Goal: Task Accomplishment & Management: Manage account settings

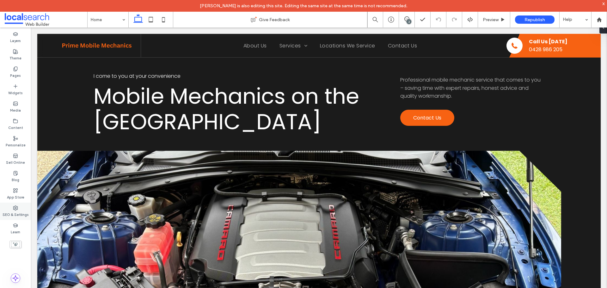
click at [18, 210] on icon at bounding box center [15, 208] width 5 height 5
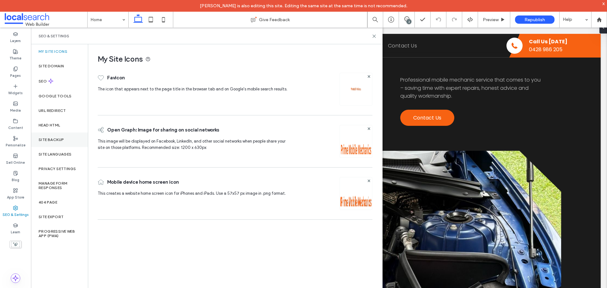
click at [56, 139] on label "Site Backup" at bounding box center [51, 140] width 25 height 4
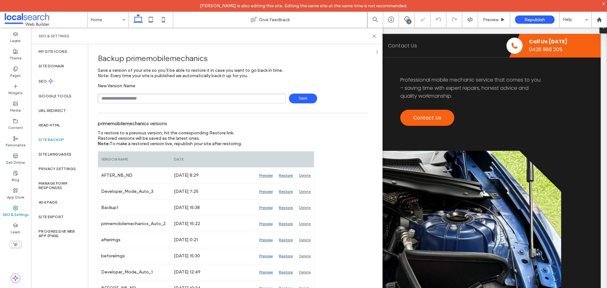
click at [179, 97] on input "text" at bounding box center [192, 99] width 188 height 10
type input "**********"
click at [298, 101] on span "Save" at bounding box center [303, 99] width 28 height 10
click at [373, 34] on icon at bounding box center [374, 36] width 5 height 5
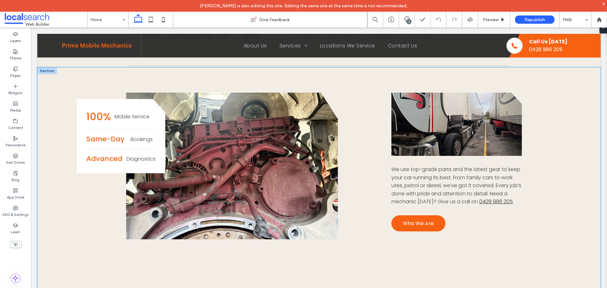
scroll to position [569, 0]
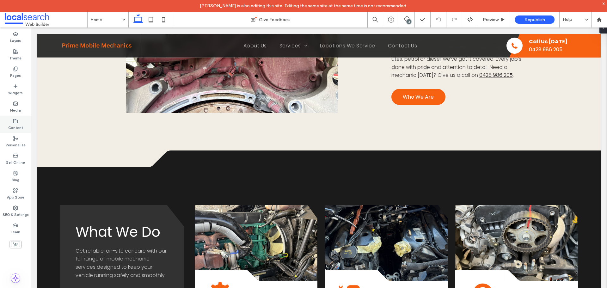
click at [16, 121] on icon at bounding box center [15, 121] width 5 height 5
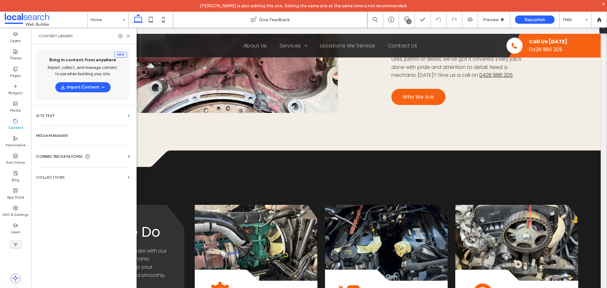
click at [65, 159] on span "CONNECTED DATA (CMS)" at bounding box center [59, 156] width 46 height 6
click at [60, 169] on section "Business Info" at bounding box center [84, 172] width 96 height 15
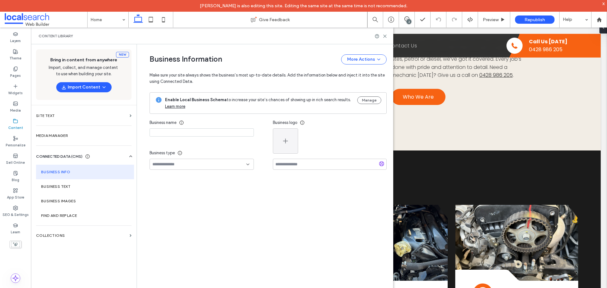
type input "**********"
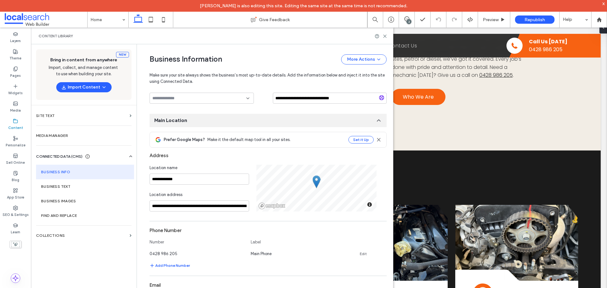
scroll to position [3, 0]
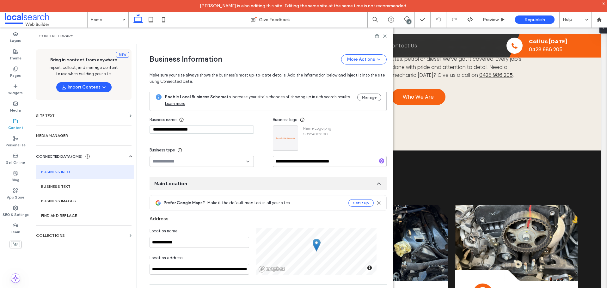
click at [385, 33] on div "Content Library" at bounding box center [212, 36] width 362 height 17
click at [385, 34] on icon at bounding box center [385, 36] width 5 height 5
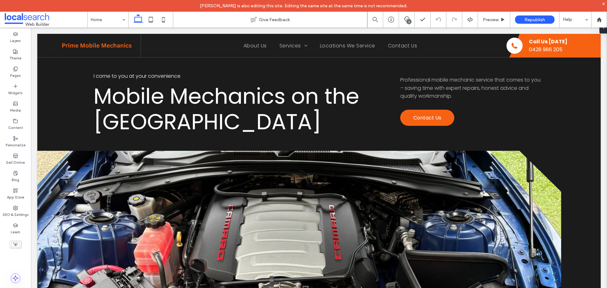
scroll to position [285, 0]
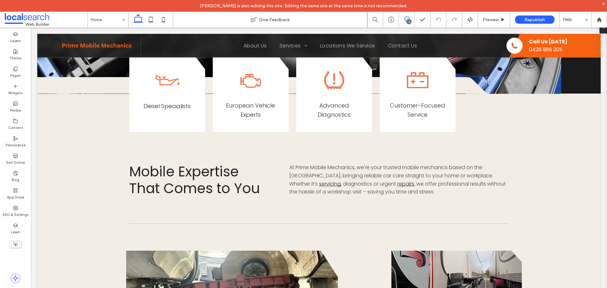
click at [407, 18] on icon at bounding box center [406, 18] width 5 height 5
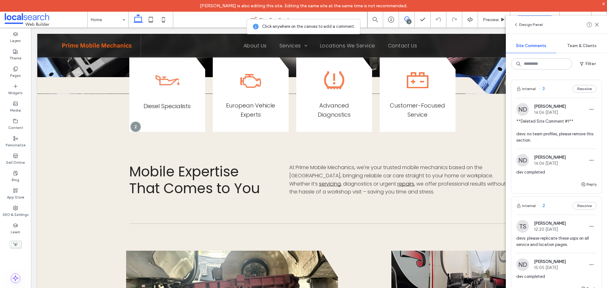
click at [560, 145] on div "**Deleted Site Comment #1** devs: no team profiles, please remove this section." at bounding box center [556, 133] width 80 height 30
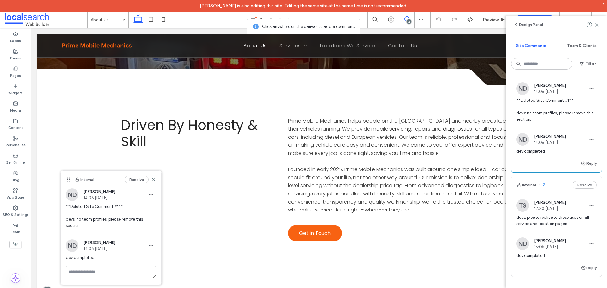
scroll to position [32, 0]
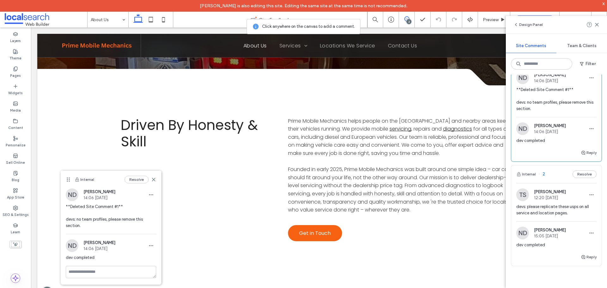
click at [580, 211] on span "devs: please replicate these usps on all service and location pages." at bounding box center [556, 210] width 80 height 13
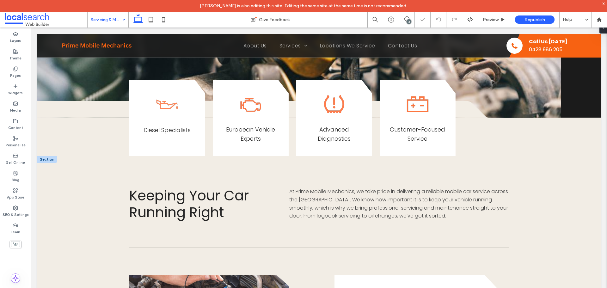
scroll to position [253, 0]
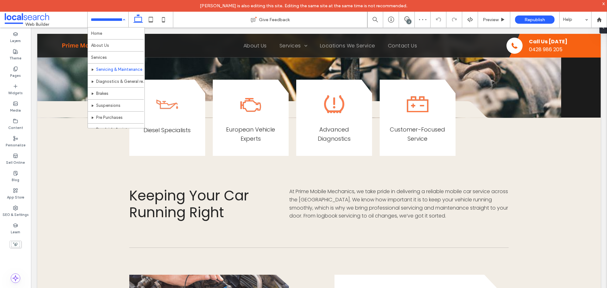
click at [108, 22] on input at bounding box center [106, 20] width 31 height 16
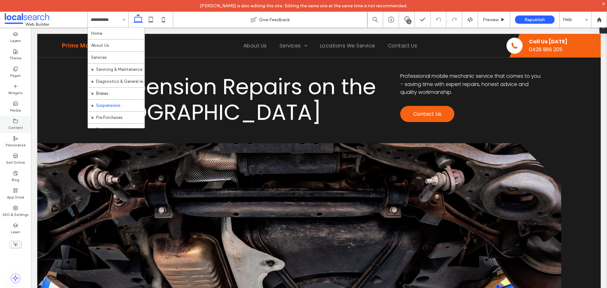
click at [15, 123] on icon at bounding box center [15, 121] width 5 height 5
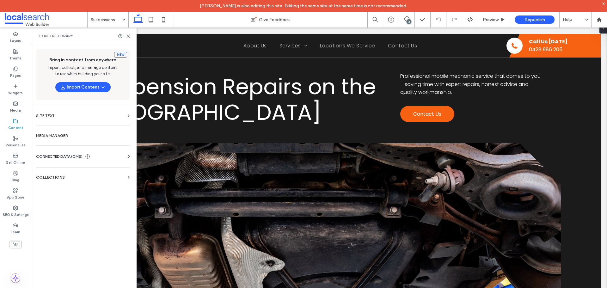
click at [68, 155] on span "CONNECTED DATA (CMS)" at bounding box center [59, 156] width 46 height 6
click at [61, 169] on section "Business Info" at bounding box center [84, 172] width 96 height 15
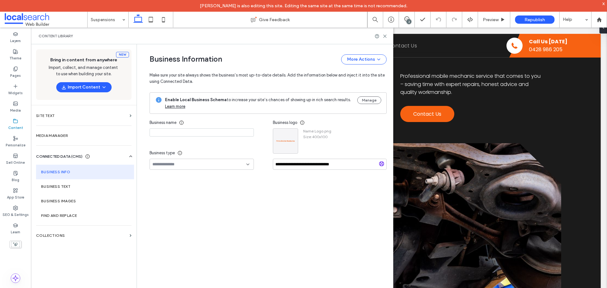
type input "**********"
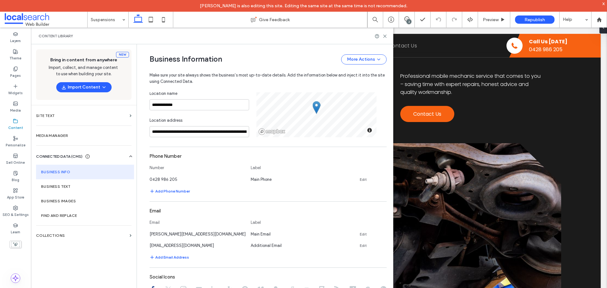
scroll to position [129, 0]
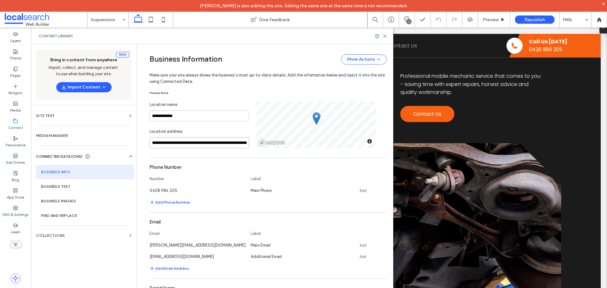
click at [181, 144] on input "**********" at bounding box center [200, 142] width 100 height 11
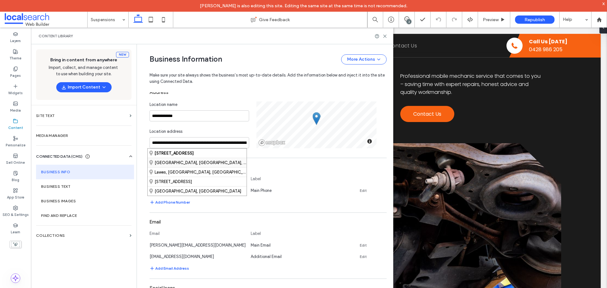
click at [192, 162] on div "Varsity Lakes, Queensland, Australia" at bounding box center [197, 162] width 99 height 9
type input "**********"
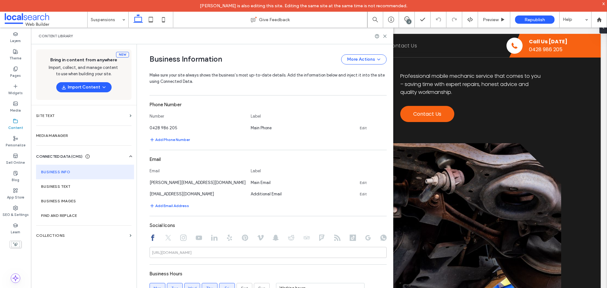
scroll to position [193, 0]
click at [385, 37] on icon at bounding box center [385, 36] width 5 height 5
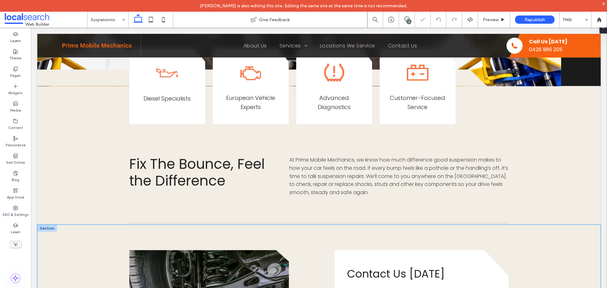
scroll to position [337, 0]
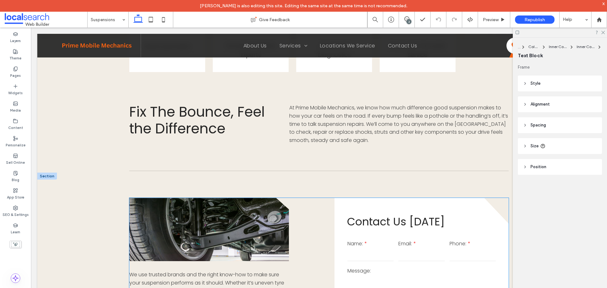
type input "*******"
type input "**"
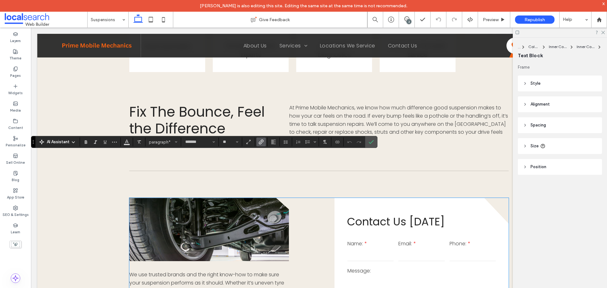
click at [259, 143] on use "Link" at bounding box center [261, 142] width 5 height 5
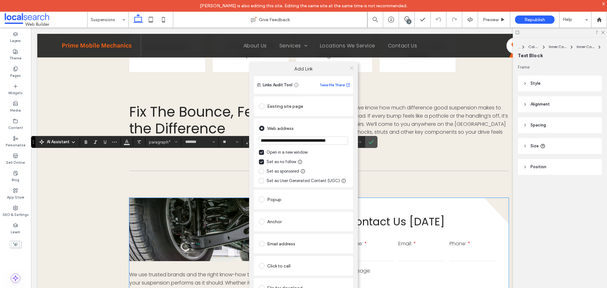
click at [353, 68] on icon at bounding box center [351, 68] width 5 height 5
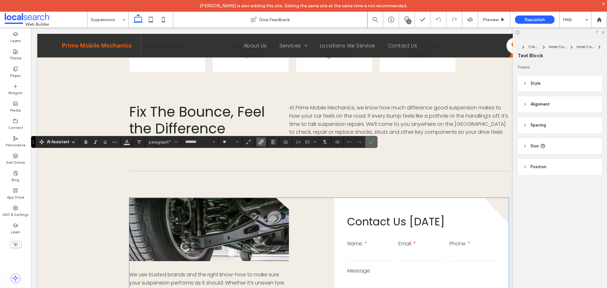
click at [376, 141] on label "Confirm" at bounding box center [371, 141] width 9 height 11
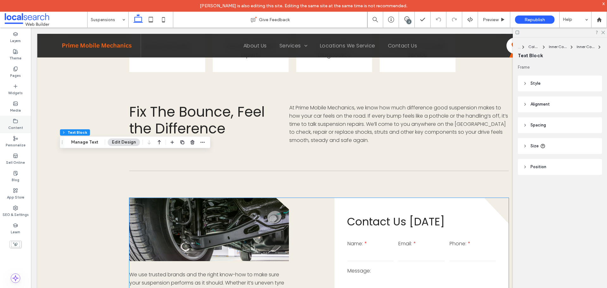
click at [15, 123] on use at bounding box center [16, 121] width 4 height 4
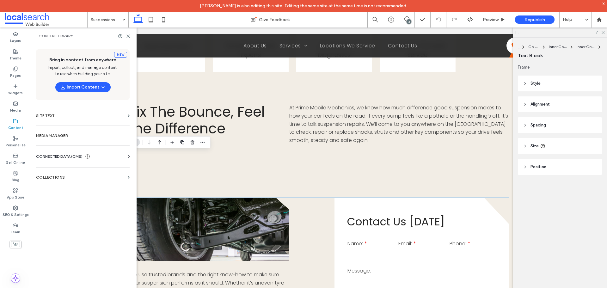
click at [61, 159] on span "CONNECTED DATA (CMS)" at bounding box center [59, 156] width 46 height 6
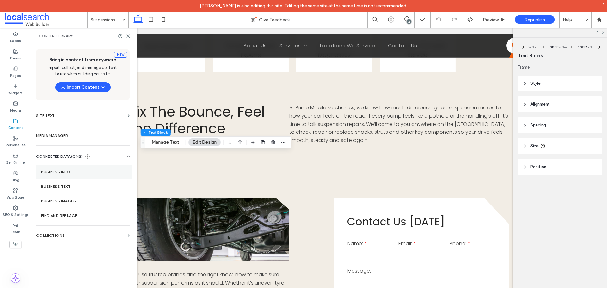
click at [65, 176] on section "Business Info" at bounding box center [84, 172] width 96 height 15
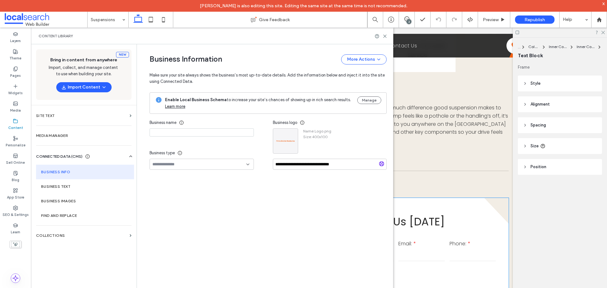
type input "**********"
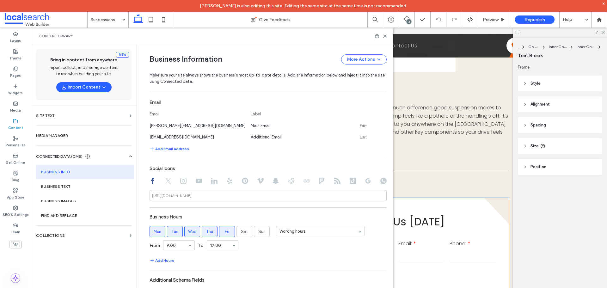
scroll to position [358, 0]
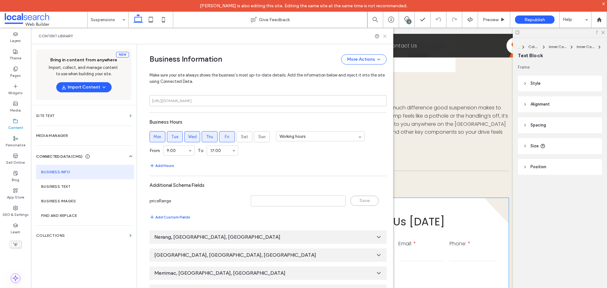
click at [385, 37] on use at bounding box center [385, 36] width 3 height 3
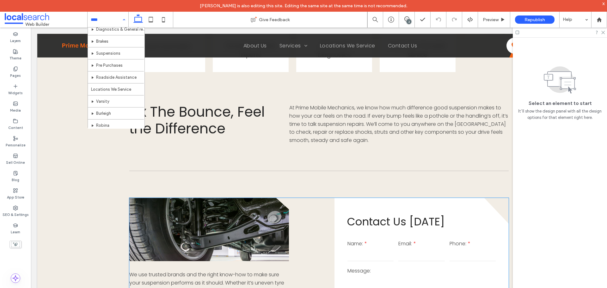
scroll to position [103, 0]
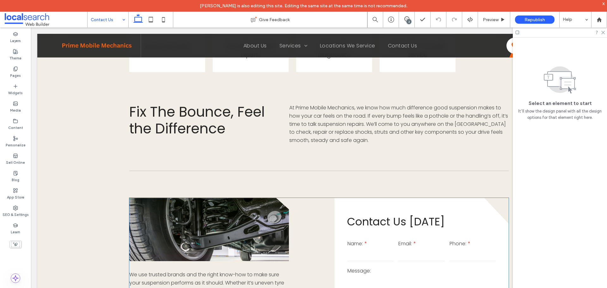
click at [114, 22] on input at bounding box center [106, 20] width 31 height 16
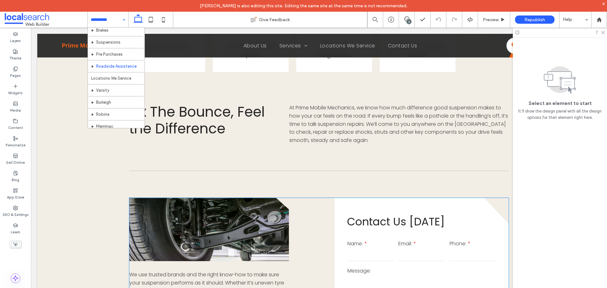
scroll to position [95, 0]
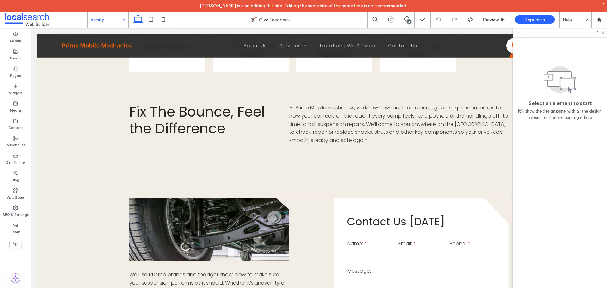
click at [125, 24] on div "Varsity" at bounding box center [108, 20] width 41 height 16
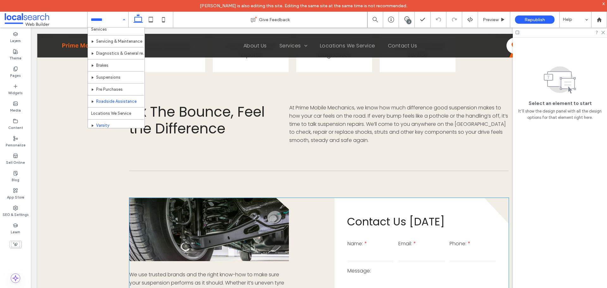
scroll to position [63, 0]
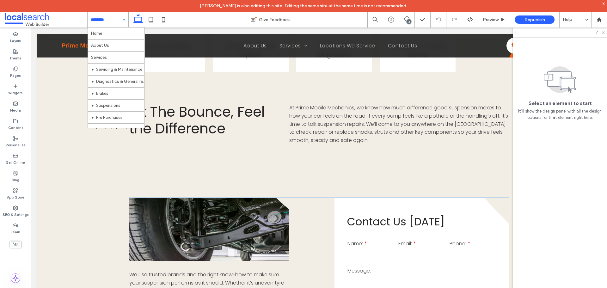
click at [117, 15] on input at bounding box center [106, 20] width 31 height 16
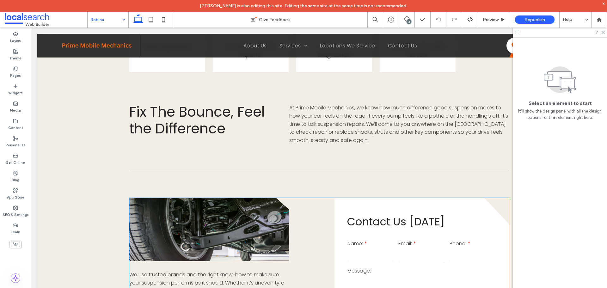
click at [98, 17] on input at bounding box center [106, 20] width 31 height 16
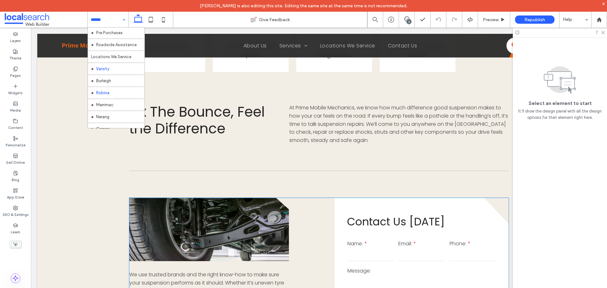
scroll to position [103, 0]
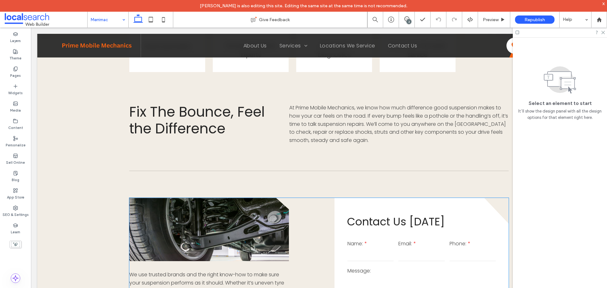
click at [105, 17] on input at bounding box center [106, 20] width 31 height 16
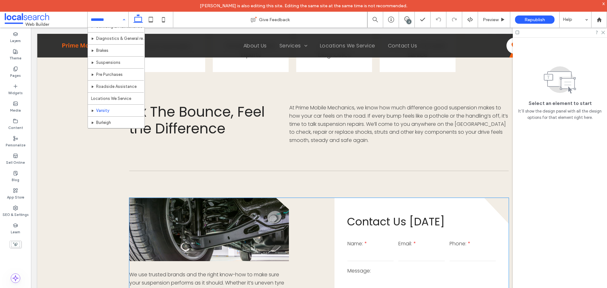
scroll to position [103, 0]
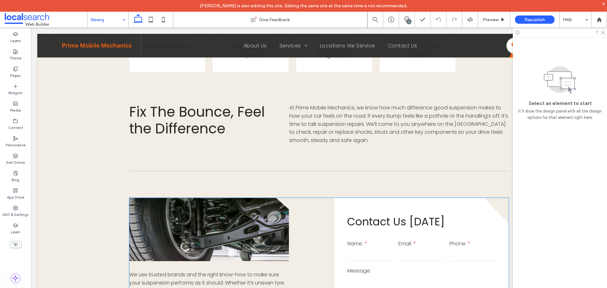
click at [105, 15] on input at bounding box center [106, 20] width 31 height 16
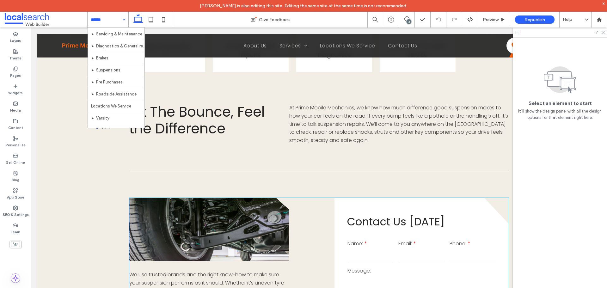
scroll to position [103, 0]
click at [105, 16] on input at bounding box center [106, 20] width 31 height 16
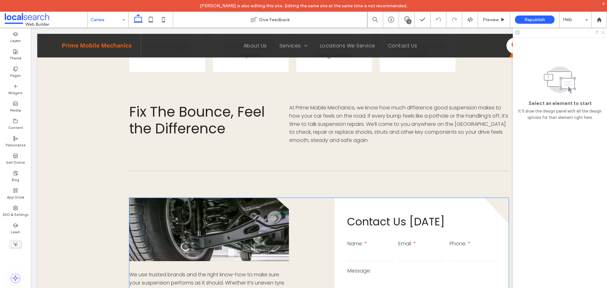
click at [603, 34] on icon at bounding box center [603, 32] width 4 height 4
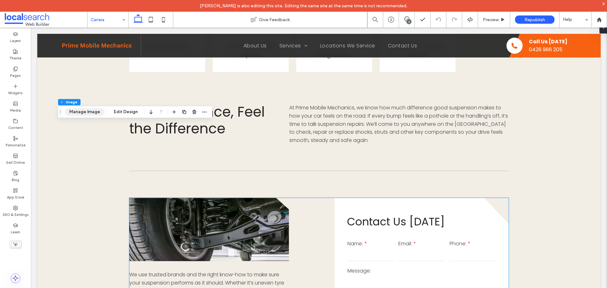
click at [93, 112] on button "Manage Image" at bounding box center [84, 112] width 39 height 8
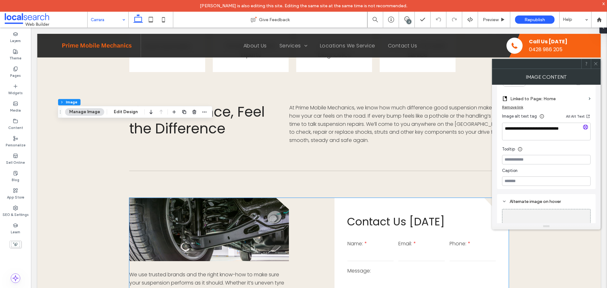
scroll to position [146, 0]
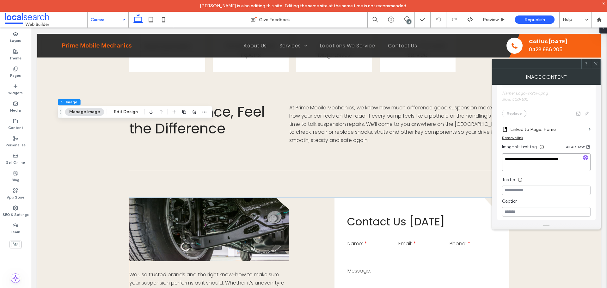
drag, startPoint x: 576, startPoint y: 160, endPoint x: 505, endPoint y: 158, distance: 70.9
click at [505, 158] on textarea "**********" at bounding box center [546, 162] width 89 height 18
click at [537, 188] on input at bounding box center [546, 190] width 89 height 9
click at [596, 64] on use at bounding box center [595, 63] width 3 height 3
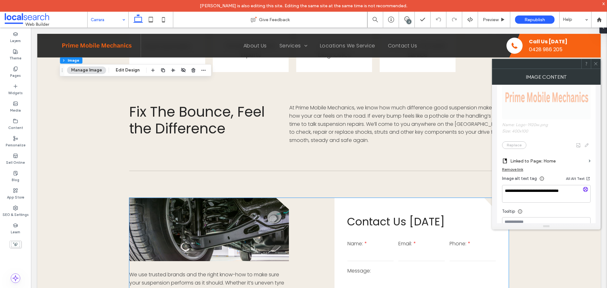
scroll to position [178, 0]
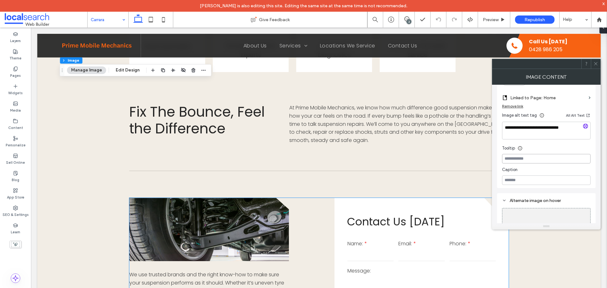
click at [530, 160] on input at bounding box center [546, 158] width 89 height 9
paste input "**********"
type input "**********"
drag, startPoint x: 599, startPoint y: 65, endPoint x: 526, endPoint y: 102, distance: 81.6
click at [598, 65] on div at bounding box center [595, 63] width 9 height 9
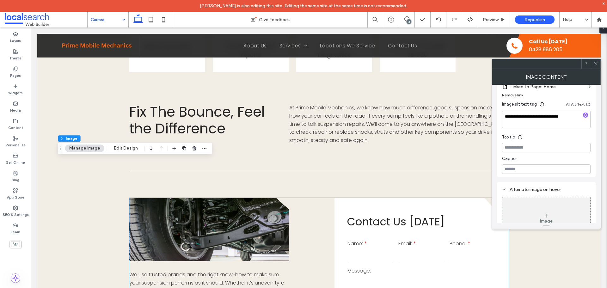
scroll to position [210, 0]
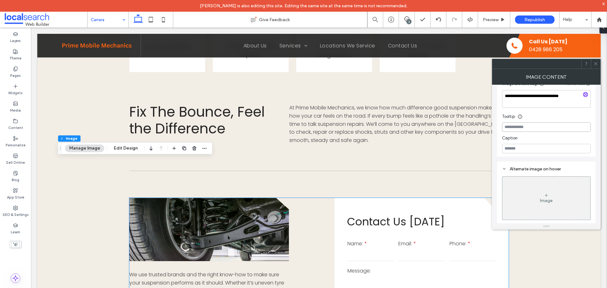
click at [532, 125] on input at bounding box center [546, 126] width 89 height 9
paste input "**********"
type input "**********"
click at [574, 119] on div "Tooltip" at bounding box center [546, 114] width 89 height 9
click at [599, 62] on div at bounding box center [595, 63] width 9 height 9
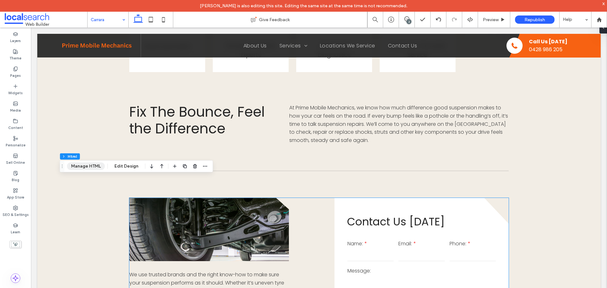
click at [89, 168] on button "Manage HTML" at bounding box center [86, 167] width 38 height 8
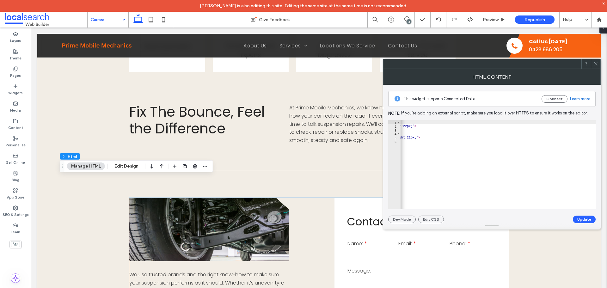
scroll to position [0, 232]
click at [595, 62] on icon at bounding box center [596, 63] width 5 height 5
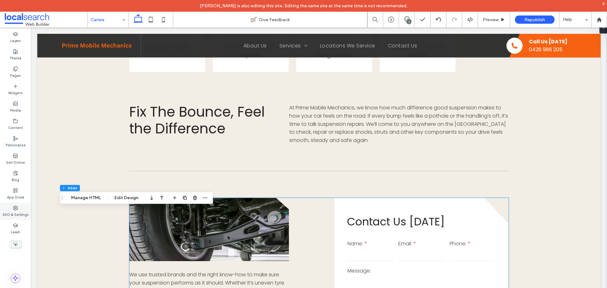
click at [15, 207] on icon at bounding box center [15, 208] width 5 height 5
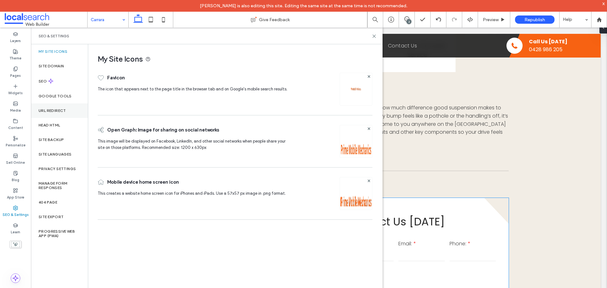
click at [65, 107] on div "URL Redirect" at bounding box center [59, 110] width 57 height 15
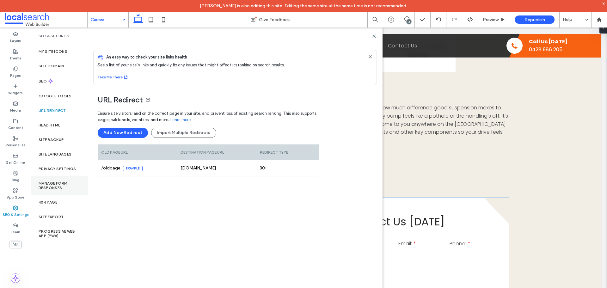
click at [57, 189] on label "Manage Form Responses" at bounding box center [60, 185] width 42 height 9
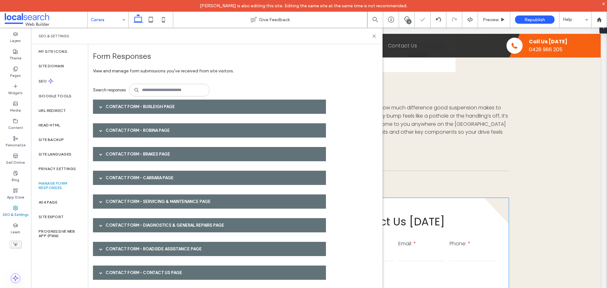
click at [141, 106] on div "Contact Form - Burleigh page" at bounding box center [209, 107] width 233 height 14
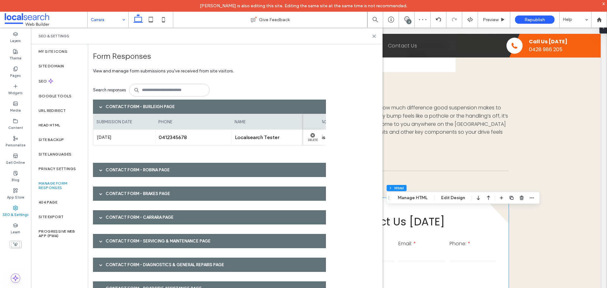
click at [146, 147] on div "submission date phone name message email Oct 13th 2025 0412345678 Localsearch T…" at bounding box center [209, 133] width 233 height 38
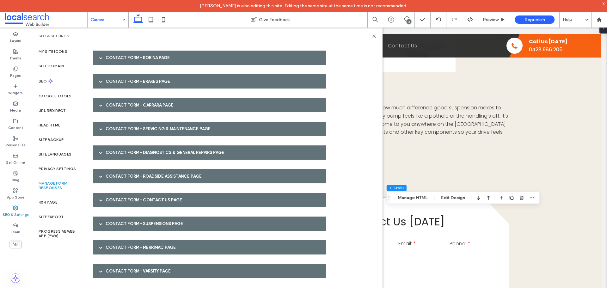
scroll to position [172, 0]
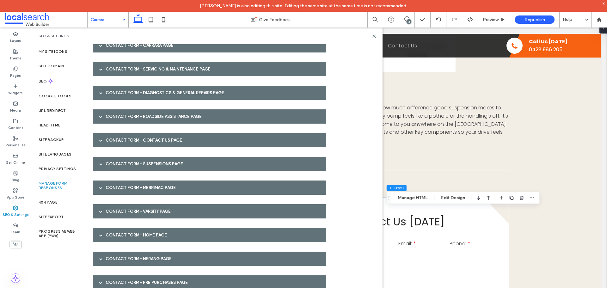
click at [145, 280] on div "Contact Form - Pre Purchases page" at bounding box center [209, 282] width 233 height 14
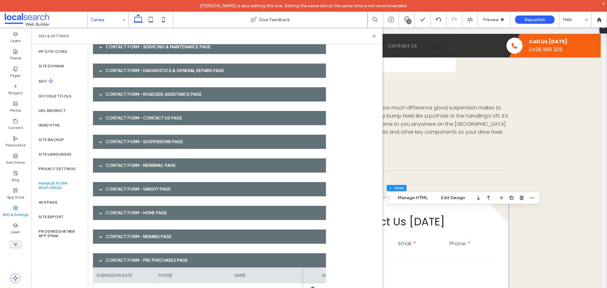
scroll to position [212, 0]
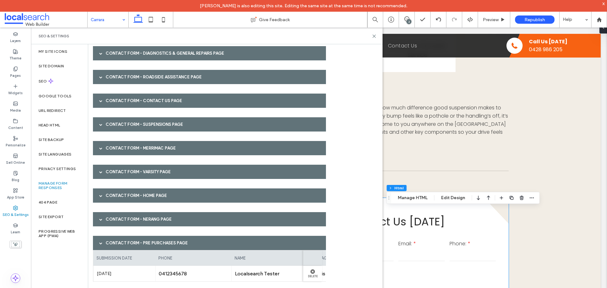
click at [188, 282] on div "submission date phone name message email Oct 13th 2025 0412345678 Localsearch T…" at bounding box center [209, 269] width 233 height 38
click at [182, 219] on div "Contact Form - Nerang page" at bounding box center [209, 219] width 233 height 14
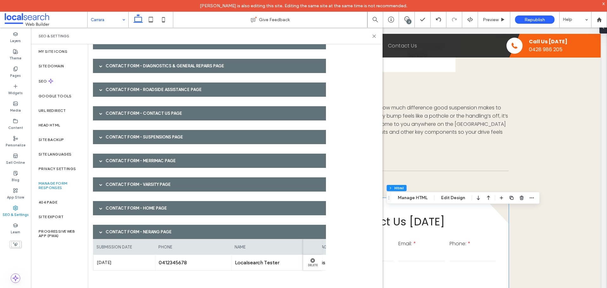
scroll to position [251, 0]
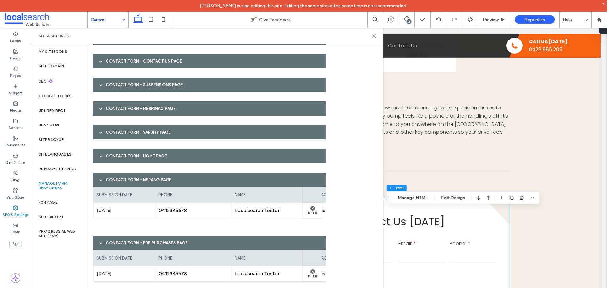
click at [231, 223] on div "submission date phone name message email Oct 13th 2025 0412345678 Localsearch T…" at bounding box center [209, 206] width 233 height 38
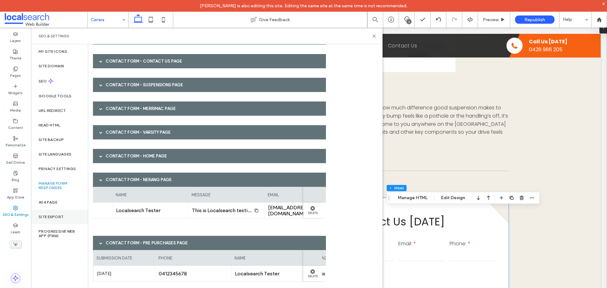
scroll to position [0, 120]
click at [375, 37] on icon at bounding box center [374, 36] width 5 height 5
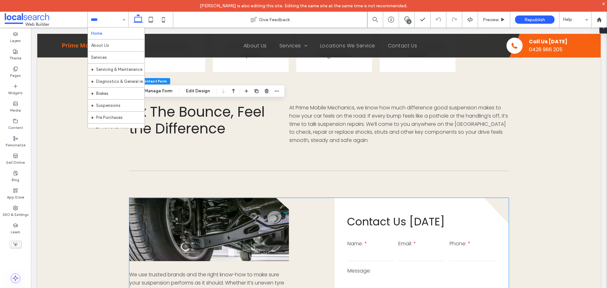
type input "*"
type input "***"
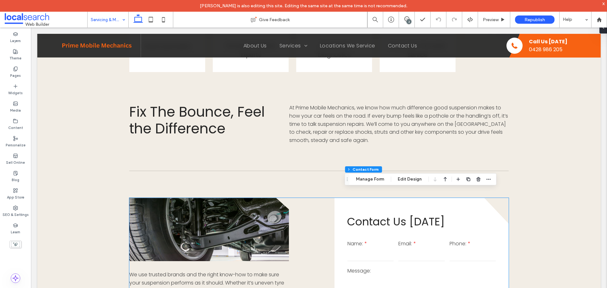
type input "*"
type input "***"
click at [487, 178] on icon "button" at bounding box center [488, 179] width 5 height 5
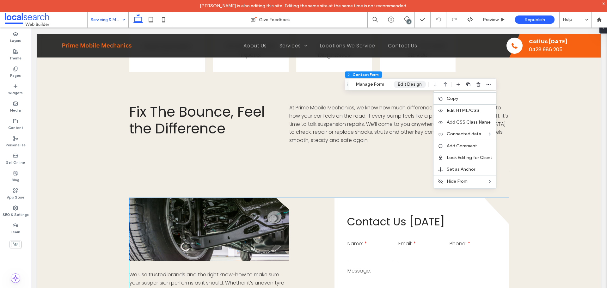
click at [410, 84] on button "Edit Design" at bounding box center [410, 85] width 32 height 8
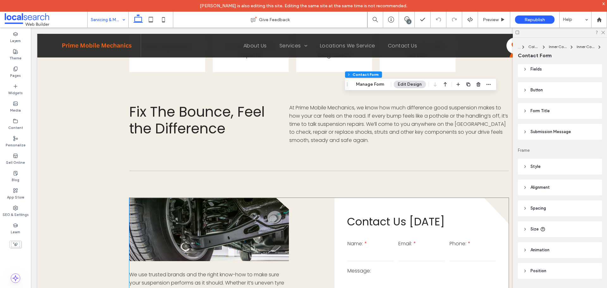
scroll to position [133, 0]
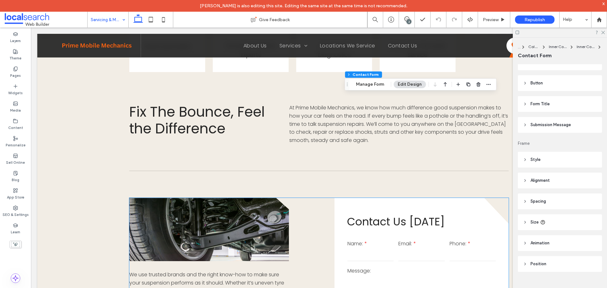
click at [522, 184] on header "Alignment" at bounding box center [560, 181] width 84 height 16
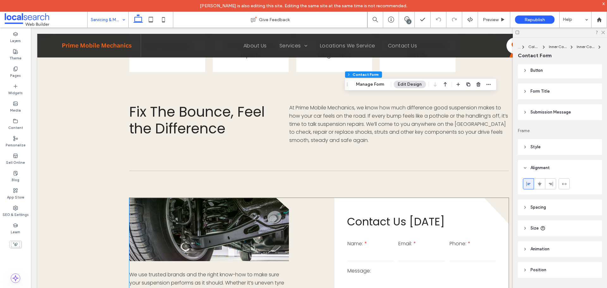
scroll to position [152, 0]
click at [533, 111] on header "Submission Message" at bounding box center [560, 106] width 84 height 16
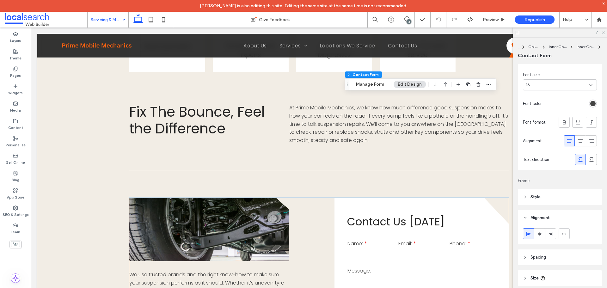
scroll to position [184, 0]
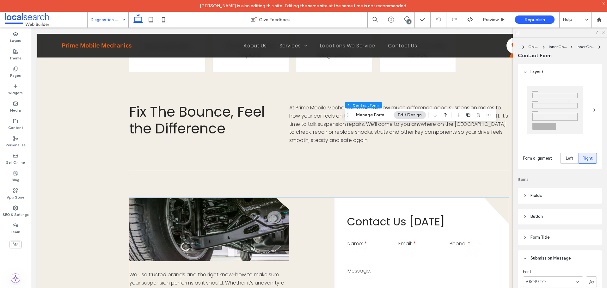
type input "*"
type input "***"
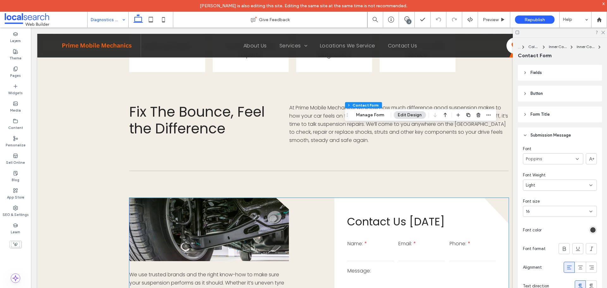
scroll to position [158, 0]
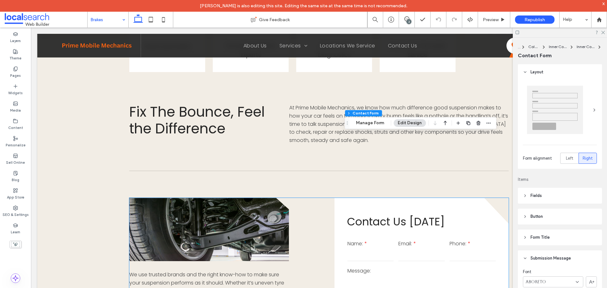
type input "*"
type input "***"
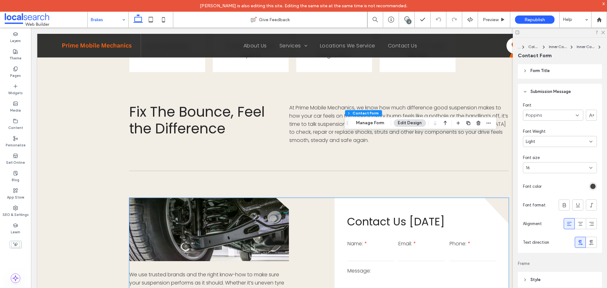
scroll to position [221, 0]
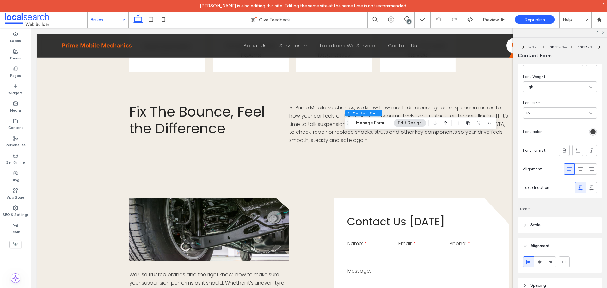
click at [111, 20] on input at bounding box center [106, 20] width 31 height 16
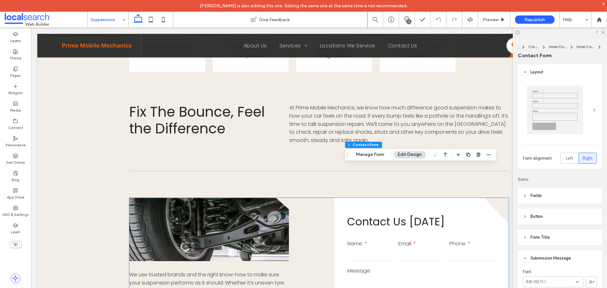
type input "*"
type input "***"
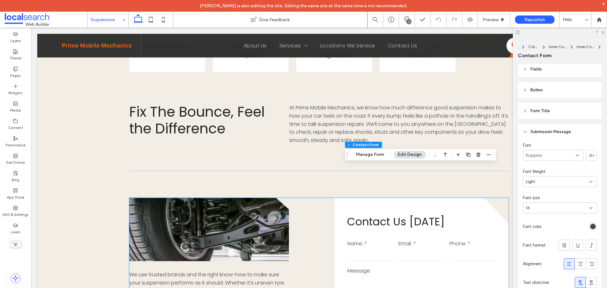
scroll to position [221, 0]
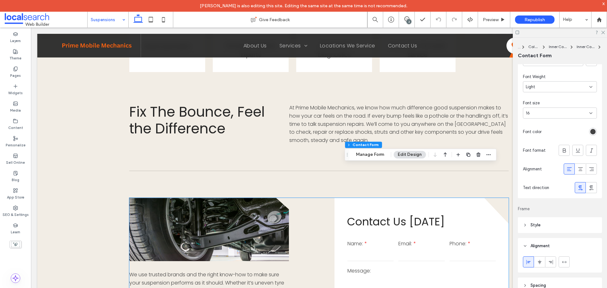
click at [109, 18] on input at bounding box center [106, 20] width 31 height 16
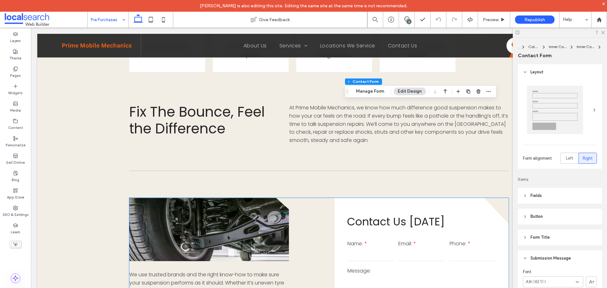
type input "*"
type input "***"
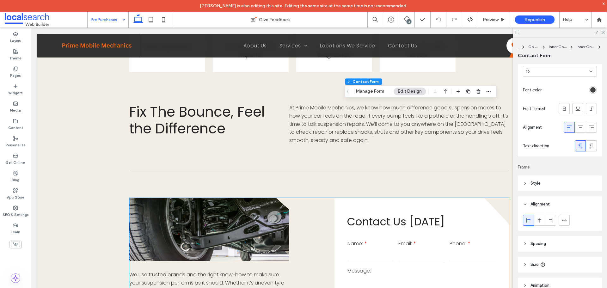
scroll to position [305, 0]
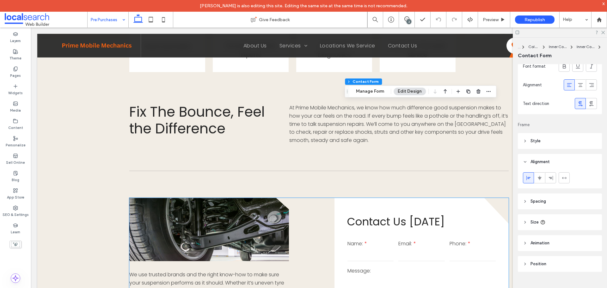
click at [113, 23] on input at bounding box center [106, 20] width 31 height 16
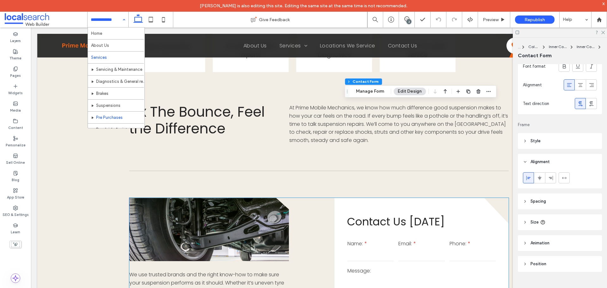
scroll to position [63, 0]
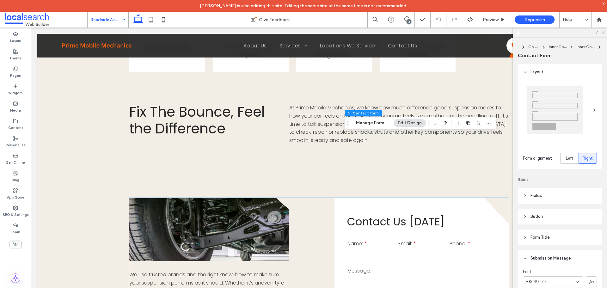
type input "*"
type input "***"
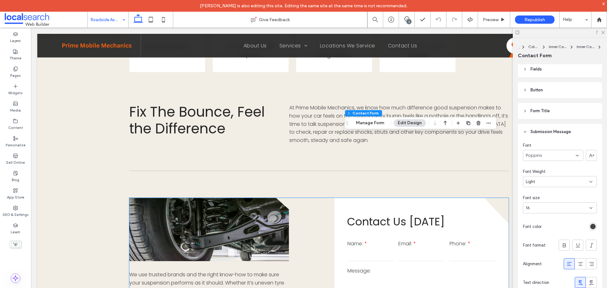
scroll to position [221, 0]
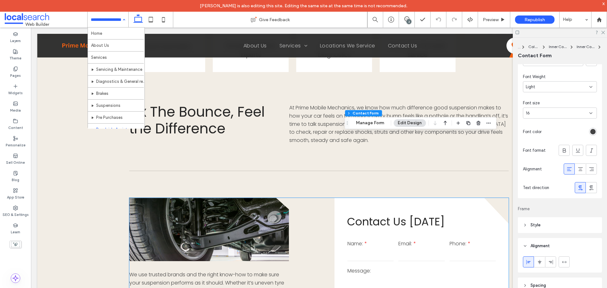
click at [100, 21] on input at bounding box center [106, 20] width 31 height 16
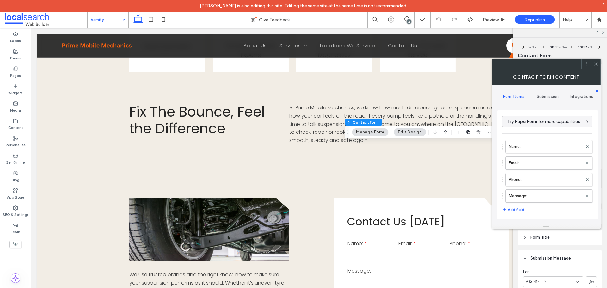
type input "****"
type input "*"
type input "***"
click at [599, 65] on div at bounding box center [595, 63] width 9 height 9
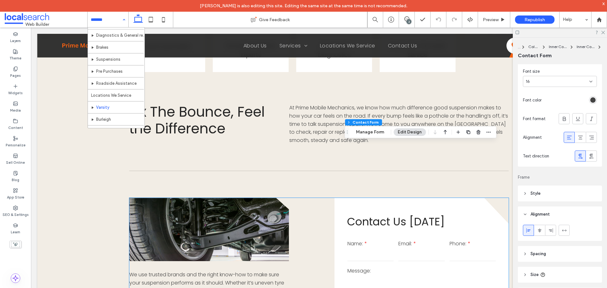
scroll to position [95, 0]
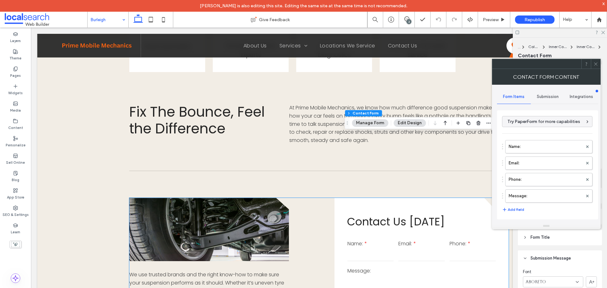
type input "****"
type input "*"
type input "***"
click at [593, 62] on div at bounding box center [595, 63] width 9 height 9
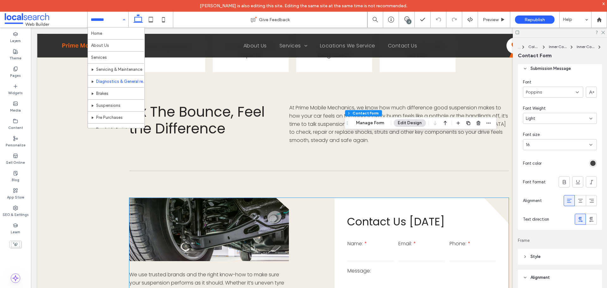
scroll to position [95, 0]
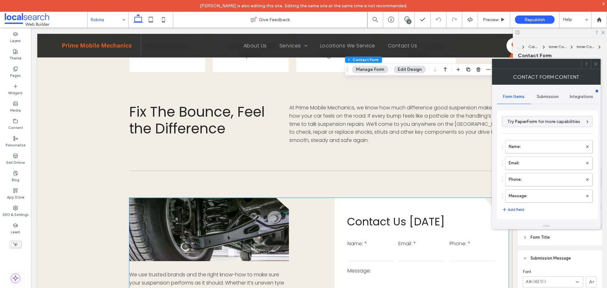
type input "*"
type input "***"
click at [596, 62] on icon at bounding box center [596, 64] width 5 height 5
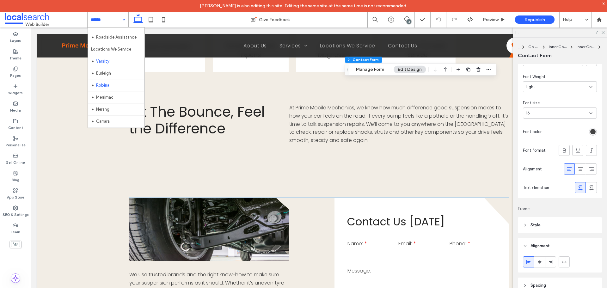
scroll to position [95, 0]
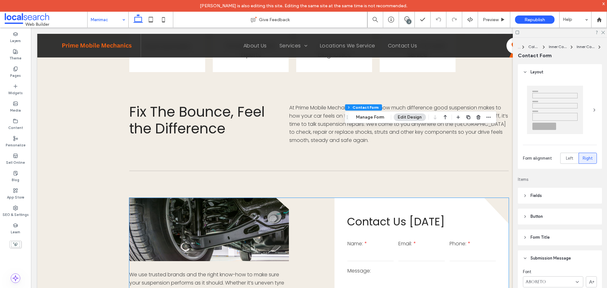
type input "*"
type input "***"
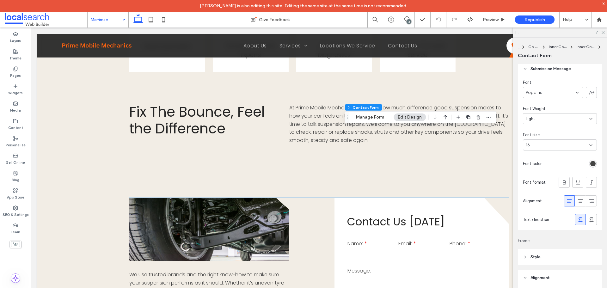
scroll to position [190, 0]
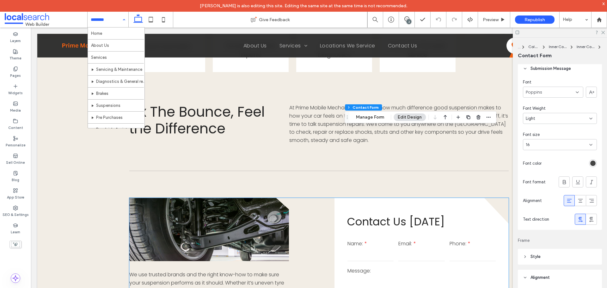
click at [103, 19] on input at bounding box center [106, 20] width 31 height 16
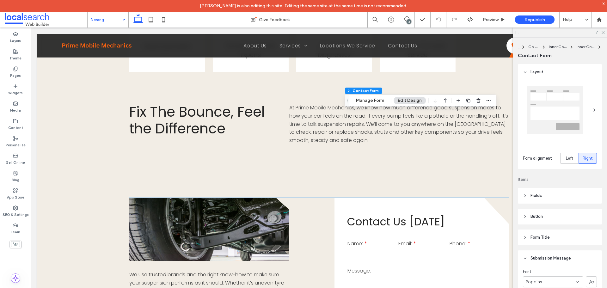
type input "*"
type input "***"
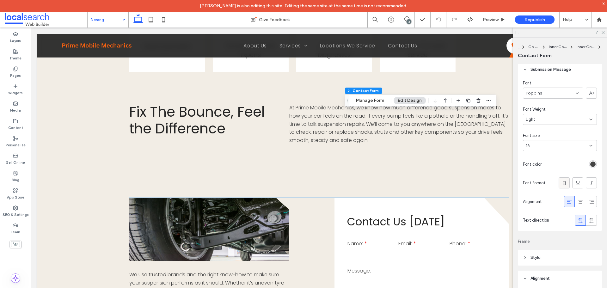
scroll to position [190, 0]
click at [110, 17] on input at bounding box center [106, 20] width 31 height 16
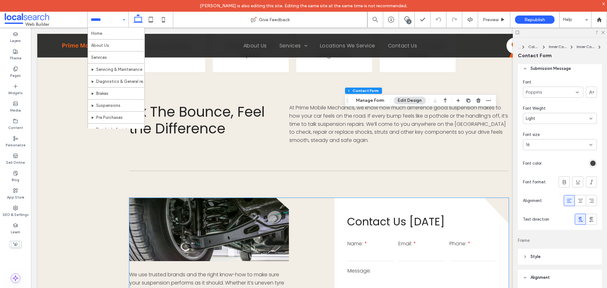
scroll to position [103, 0]
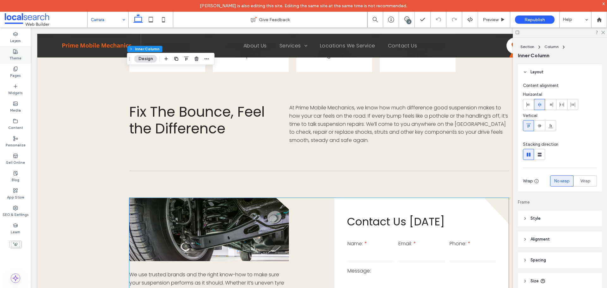
click at [17, 55] on label "Theme" at bounding box center [15, 57] width 12 height 7
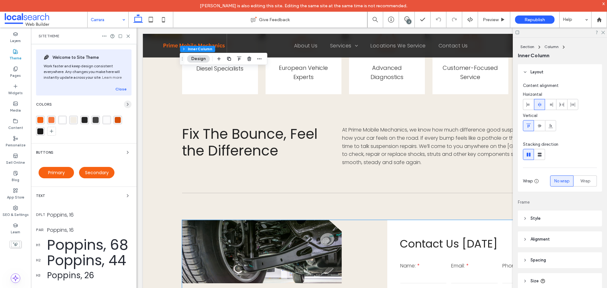
click at [125, 103] on icon "button" at bounding box center [127, 104] width 5 height 5
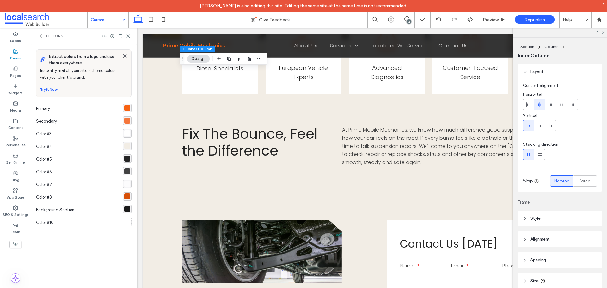
click at [128, 108] on div "rgba(247, 98, 18, 1)" at bounding box center [127, 108] width 6 height 6
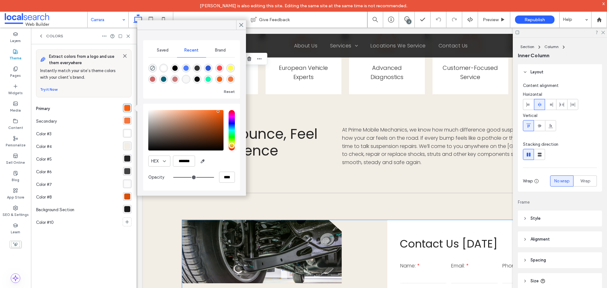
click at [126, 122] on div "rgba(245, 119, 61, 1)" at bounding box center [127, 121] width 6 height 6
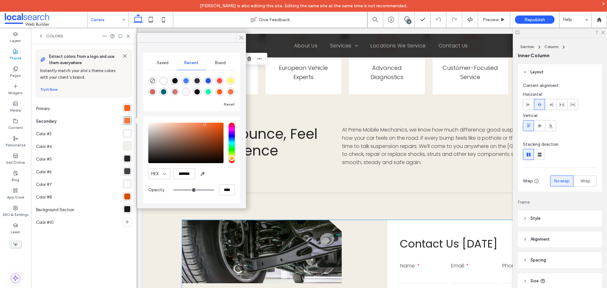
click at [243, 36] on icon at bounding box center [241, 38] width 6 height 6
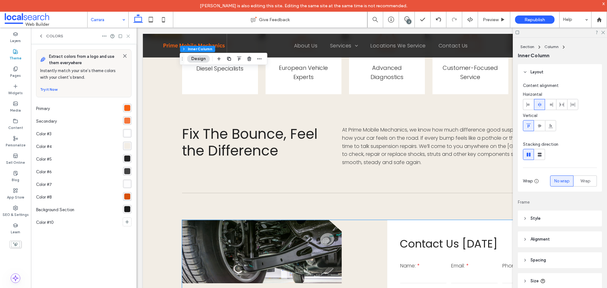
click at [128, 34] on icon at bounding box center [128, 36] width 5 height 5
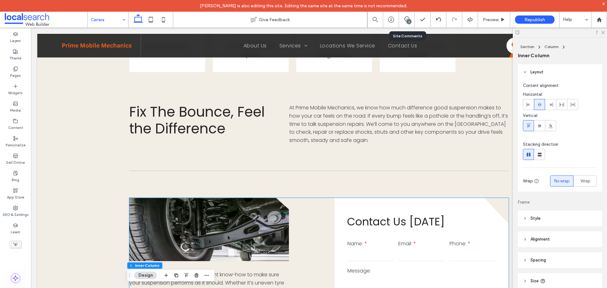
click at [405, 22] on div "2" at bounding box center [406, 19] width 15 height 6
click at [408, 16] on div "2" at bounding box center [407, 20] width 16 height 16
click at [407, 22] on div "2" at bounding box center [409, 21] width 5 height 5
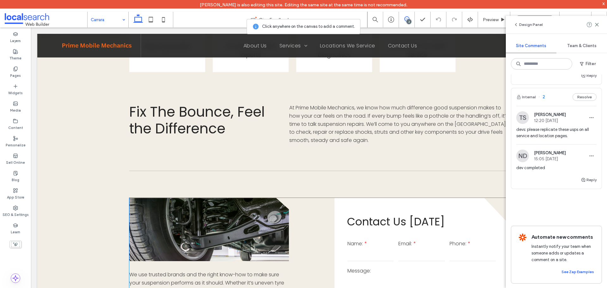
scroll to position [116, 0]
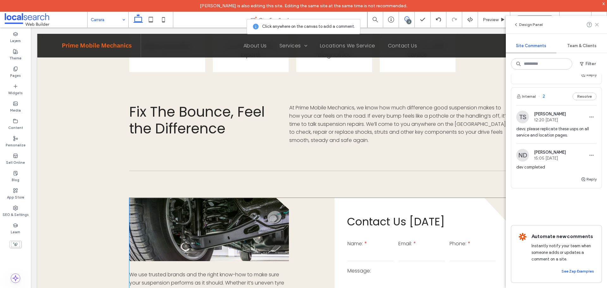
click at [598, 25] on icon at bounding box center [597, 24] width 5 height 5
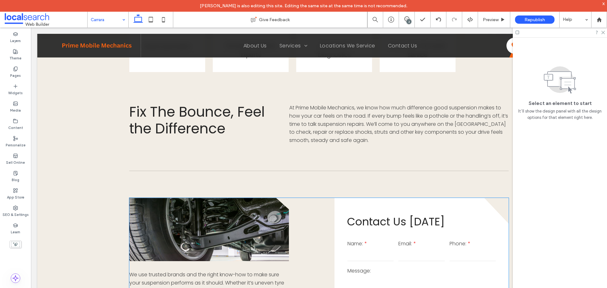
scroll to position [0, 0]
click at [603, 33] on icon at bounding box center [603, 32] width 4 height 4
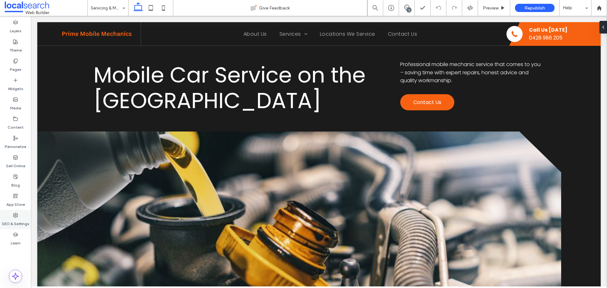
click at [16, 216] on use at bounding box center [15, 215] width 4 height 4
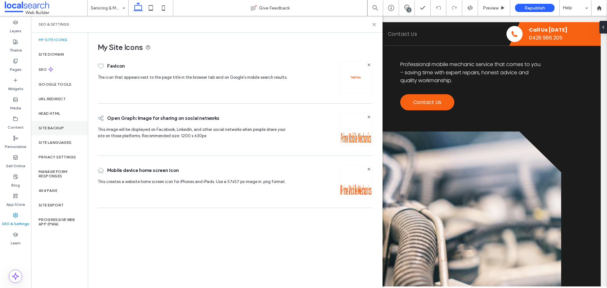
click at [60, 124] on div "Site Backup" at bounding box center [59, 128] width 57 height 15
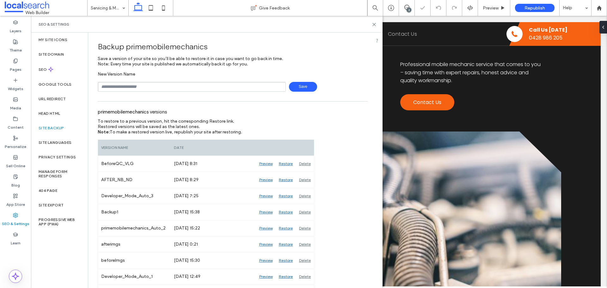
click at [145, 83] on input "text" at bounding box center [192, 87] width 188 height 10
type input "**********"
click at [296, 89] on span "Save" at bounding box center [303, 87] width 28 height 10
click at [402, 9] on span at bounding box center [406, 7] width 15 height 5
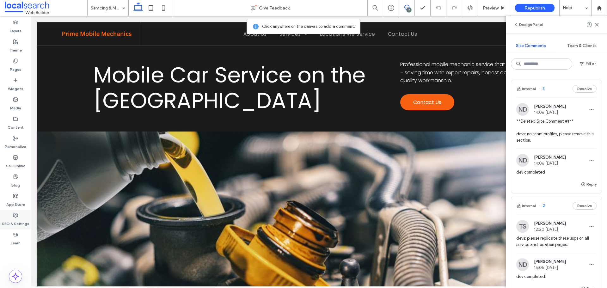
click at [15, 219] on label "SEO & Settings" at bounding box center [16, 222] width 28 height 9
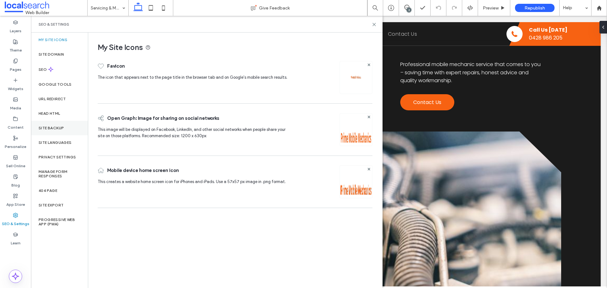
click at [53, 131] on div "Site Backup" at bounding box center [59, 128] width 57 height 15
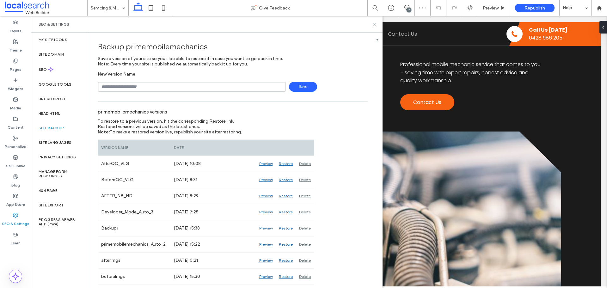
click at [45, 5] on span at bounding box center [46, 8] width 83 height 13
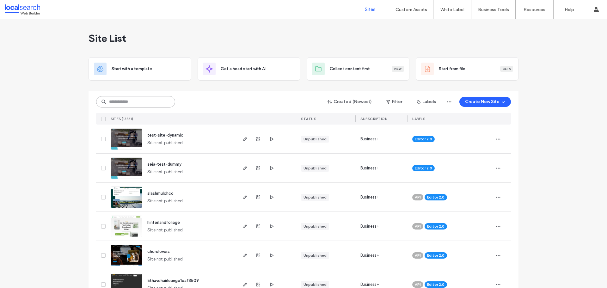
click at [138, 99] on input at bounding box center [135, 101] width 79 height 11
paste input "********"
type input "********"
click at [215, 101] on div "******** Created (Newest) Filter Labels Create New Site" at bounding box center [303, 102] width 415 height 12
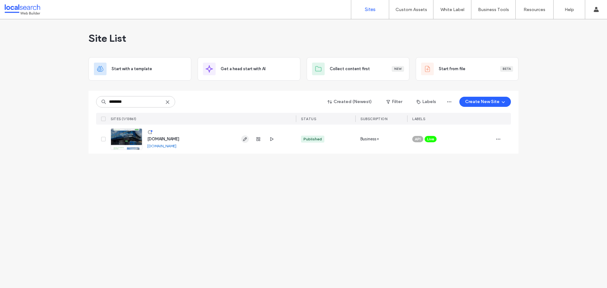
click at [243, 139] on icon "button" at bounding box center [245, 139] width 5 height 5
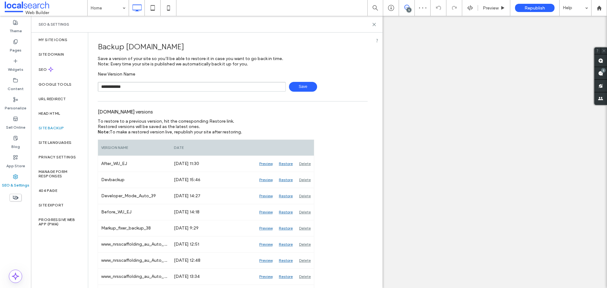
click at [307, 89] on span "Save" at bounding box center [303, 87] width 28 height 10
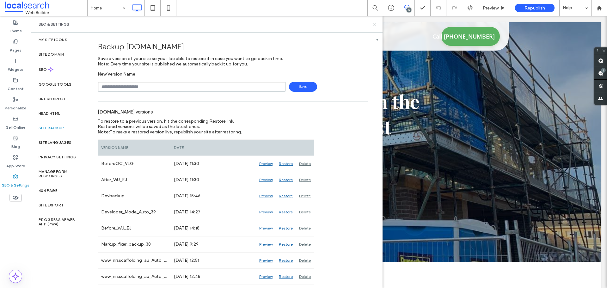
drag, startPoint x: 376, startPoint y: 25, endPoint x: 345, endPoint y: 8, distance: 35.7
click at [376, 25] on icon at bounding box center [374, 24] width 5 height 5
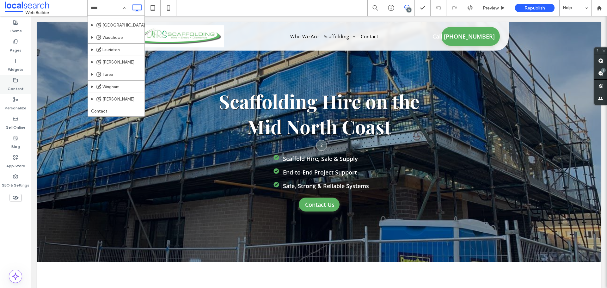
click at [15, 86] on label "Content" at bounding box center [16, 87] width 16 height 9
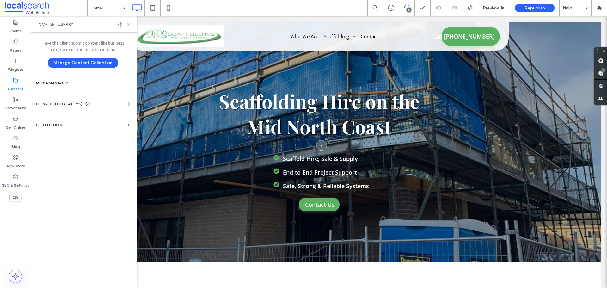
click at [72, 103] on span "CONNECTED DATA (CMS)" at bounding box center [59, 104] width 46 height 6
click at [66, 121] on label "Business Info" at bounding box center [84, 119] width 86 height 4
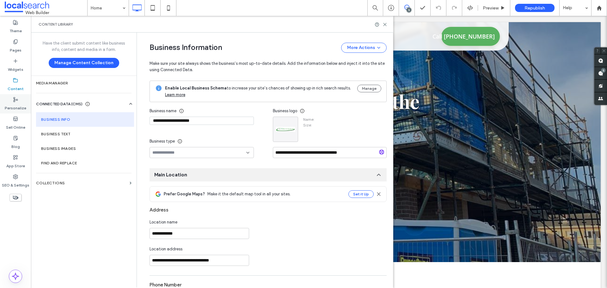
type input "**********"
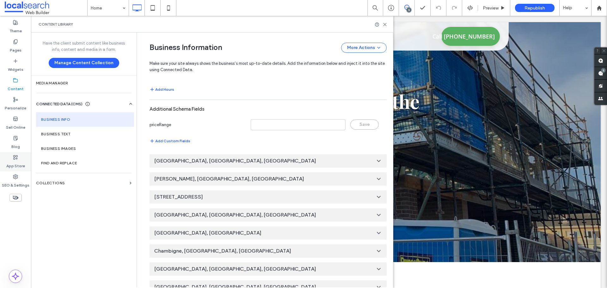
scroll to position [193, 0]
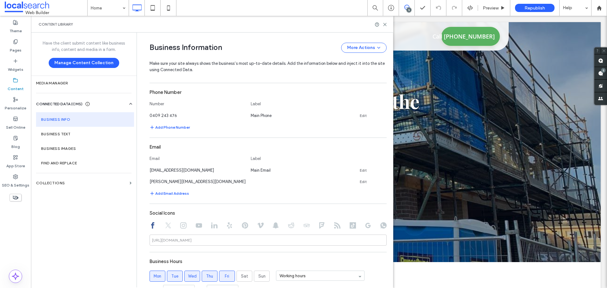
click at [24, 173] on div "SEO & Settings" at bounding box center [15, 180] width 31 height 19
click at [22, 177] on div "SEO & Settings" at bounding box center [15, 180] width 31 height 19
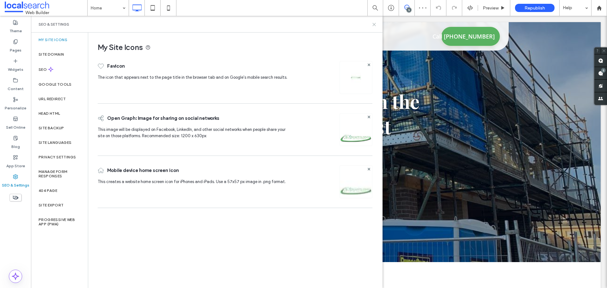
click at [376, 23] on icon at bounding box center [374, 24] width 5 height 5
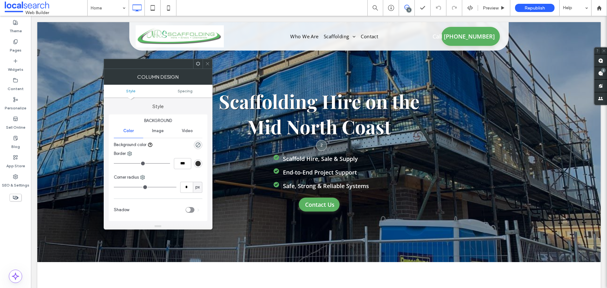
click at [208, 64] on use at bounding box center [207, 63] width 3 height 3
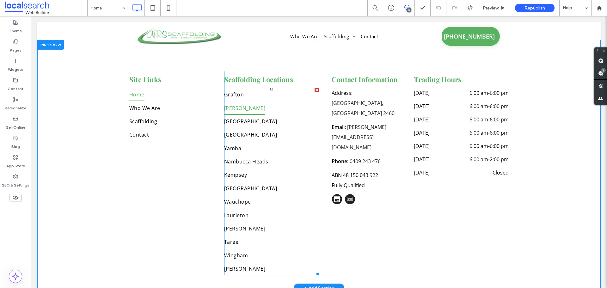
scroll to position [1750, 0]
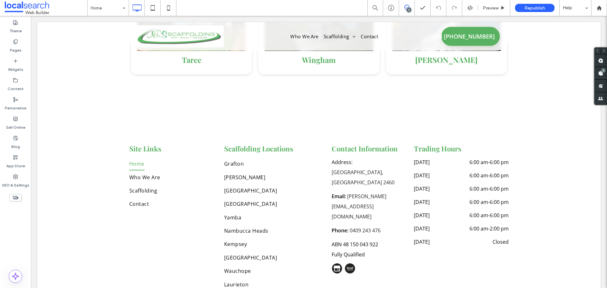
click at [406, 7] on icon at bounding box center [406, 7] width 5 height 5
click at [603, 72] on div "5" at bounding box center [603, 70] width 5 height 5
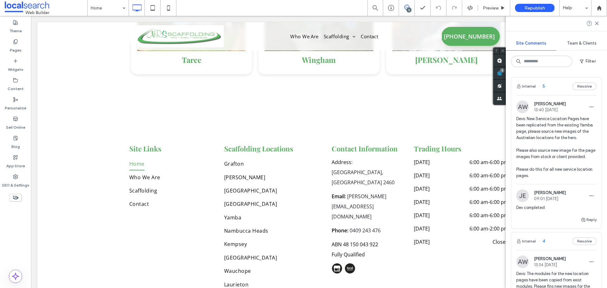
click at [585, 138] on span "Devs: New Service Location Pages have been replicated from the existing Yamba p…" at bounding box center [556, 147] width 80 height 63
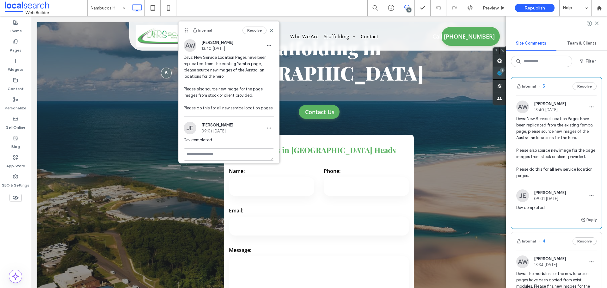
click at [506, 73] on span at bounding box center [499, 73] width 13 height 12
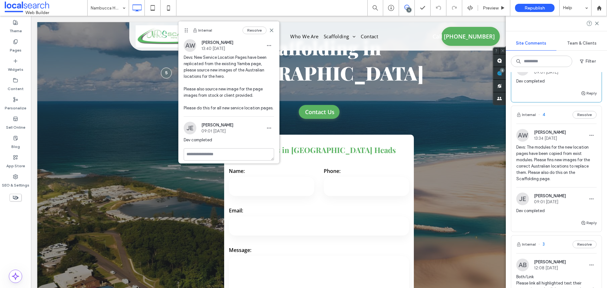
scroll to position [158, 0]
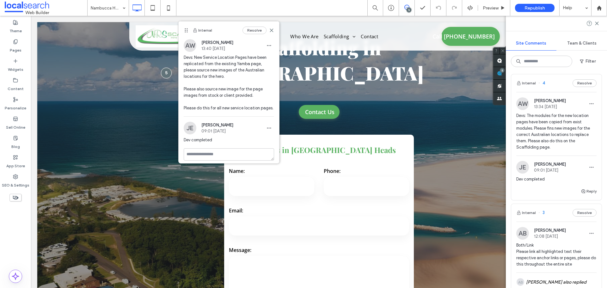
click at [560, 147] on span "Devs: The modules for the new location pages have been copied from exist module…" at bounding box center [556, 132] width 80 height 38
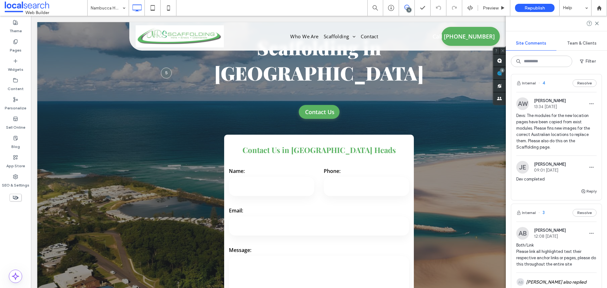
click at [560, 147] on div at bounding box center [303, 144] width 607 height 288
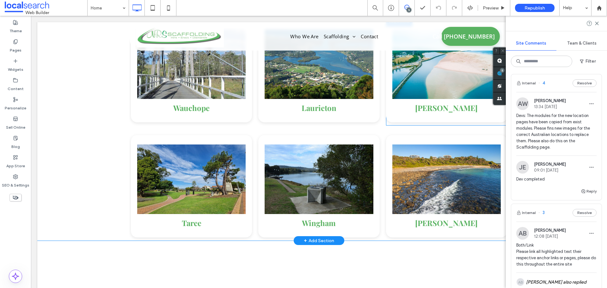
scroll to position [1644, 0]
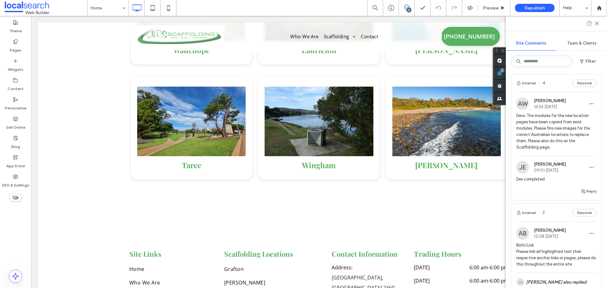
click at [553, 136] on span "Devs: The modules for the new location pages have been copied from exist module…" at bounding box center [556, 132] width 80 height 38
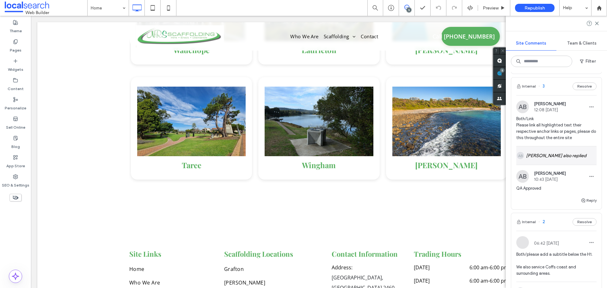
click at [561, 161] on div "AB Anna Balili also replied" at bounding box center [556, 155] width 80 height 18
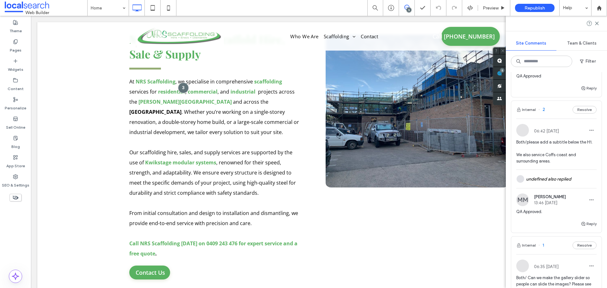
scroll to position [474, 0]
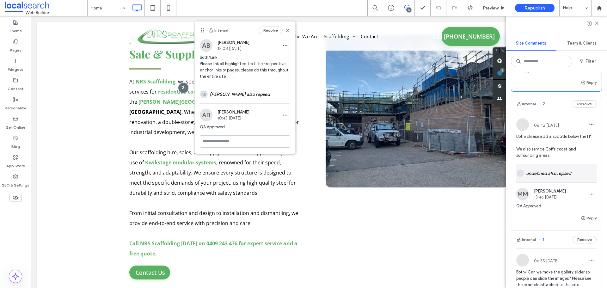
click at [561, 179] on div "undefined also replied" at bounding box center [556, 173] width 80 height 18
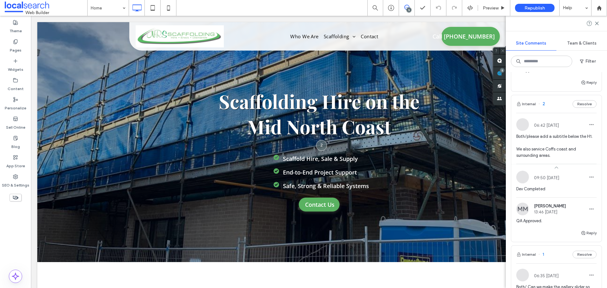
scroll to position [0, 0]
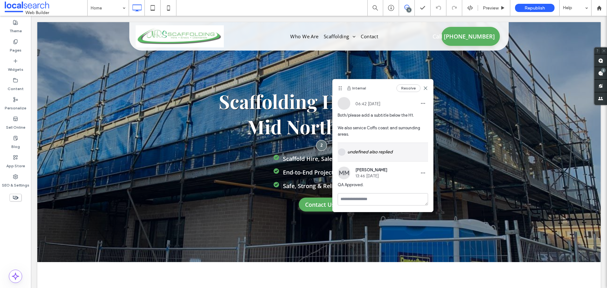
click at [374, 155] on div "undefined also replied" at bounding box center [383, 152] width 90 height 18
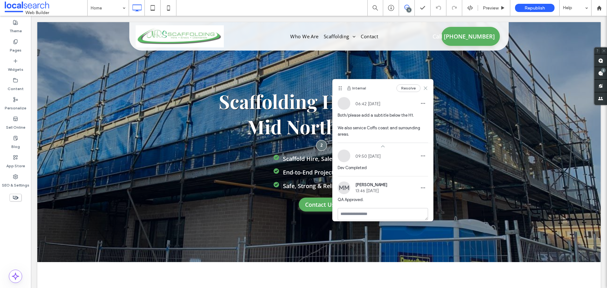
drag, startPoint x: 421, startPoint y: 88, endPoint x: 391, endPoint y: 72, distance: 34.2
click at [424, 88] on use at bounding box center [425, 88] width 3 height 3
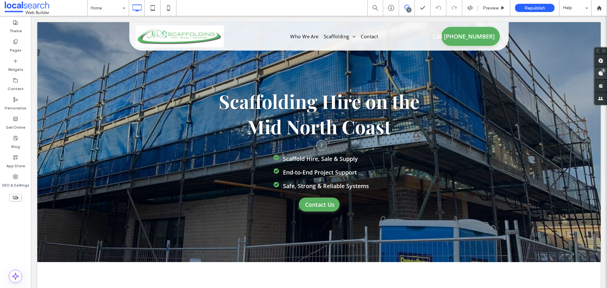
click at [597, 71] on div "5" at bounding box center [601, 73] width 13 height 13
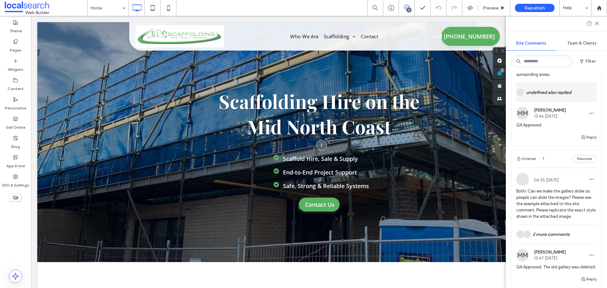
scroll to position [538, 0]
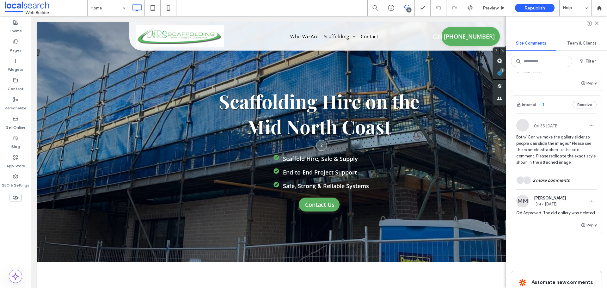
click at [576, 166] on span "Both/ Can we make the gallery slider so people can slide the images? Please see…" at bounding box center [556, 150] width 80 height 32
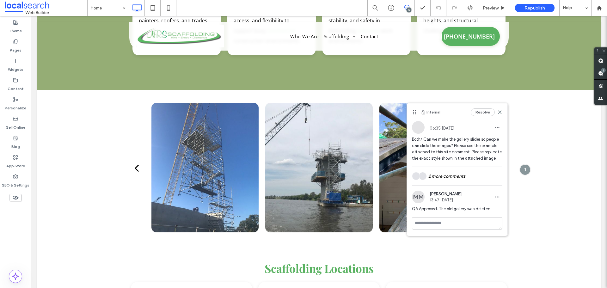
scroll to position [0, 0]
click at [473, 176] on div "2 more comments" at bounding box center [457, 176] width 90 height 18
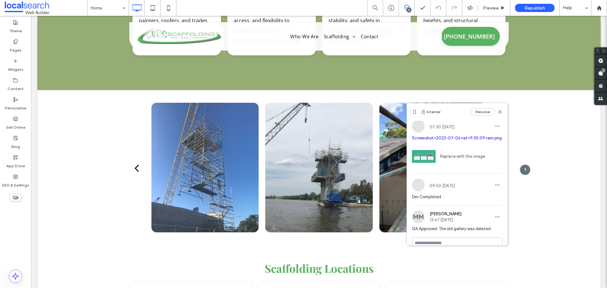
scroll to position [77, 0]
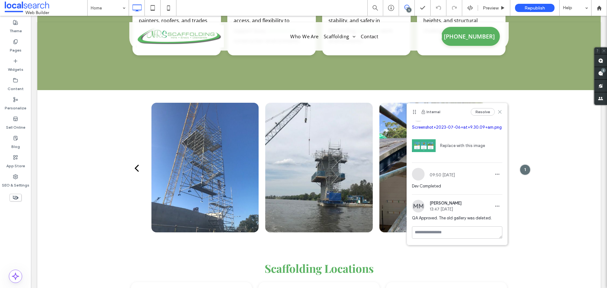
click at [497, 113] on icon at bounding box center [499, 111] width 5 height 5
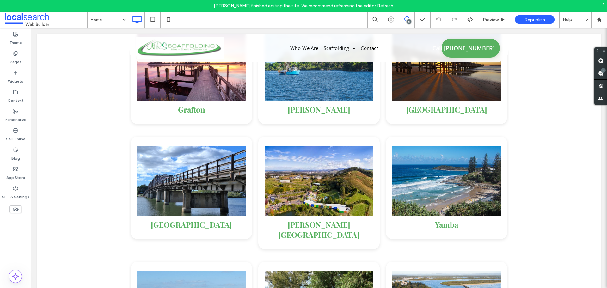
scroll to position [1222, 0]
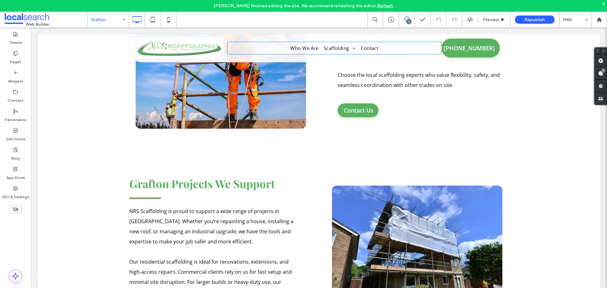
scroll to position [1012, 0]
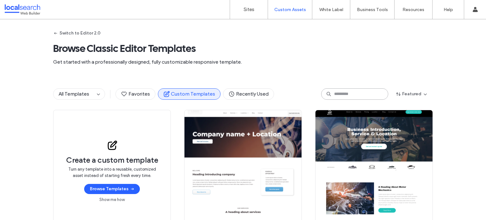
click at [349, 94] on input at bounding box center [354, 93] width 67 height 11
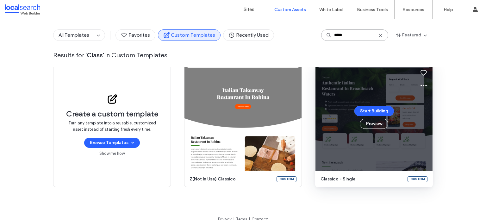
scroll to position [63, 0]
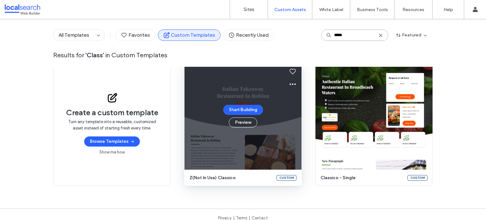
type input "*****"
click at [223, 115] on div "Start Building Preview" at bounding box center [243, 116] width 40 height 23
click at [239, 120] on button "Preview" at bounding box center [243, 122] width 28 height 10
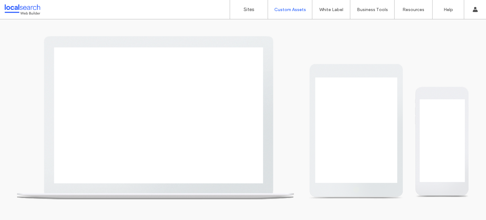
scroll to position [0, 0]
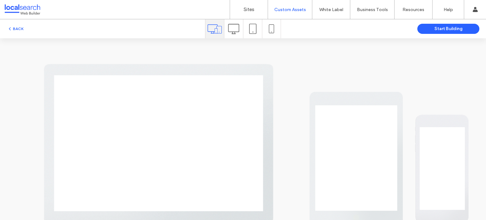
click at [236, 32] on use at bounding box center [233, 29] width 11 height 10
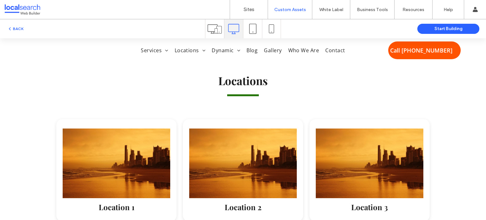
scroll to position [2309, 0]
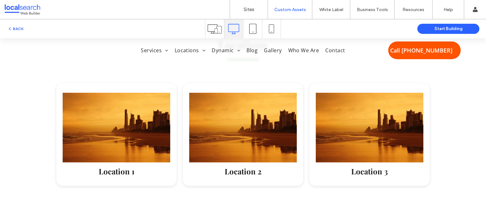
click at [258, 174] on div "Button Location 1 Button Location 2 Button Location 3" at bounding box center [243, 150] width 486 height 140
